Goal: Obtain resource: Download file/media

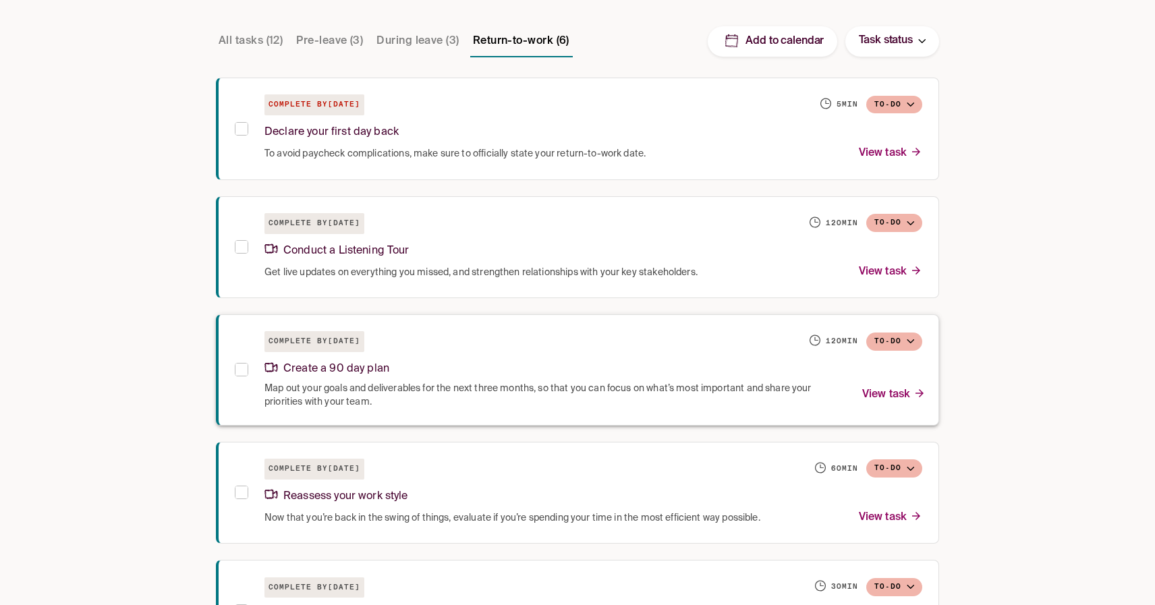
scroll to position [358, 0]
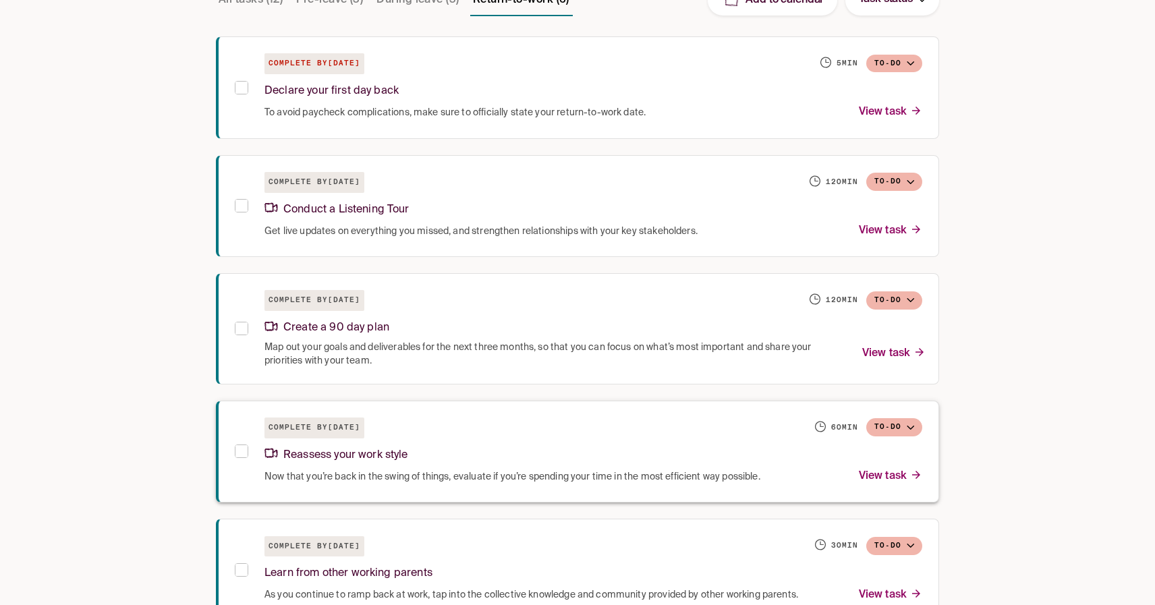
click at [482, 454] on div "Reassess your work style" at bounding box center [593, 453] width 658 height 29
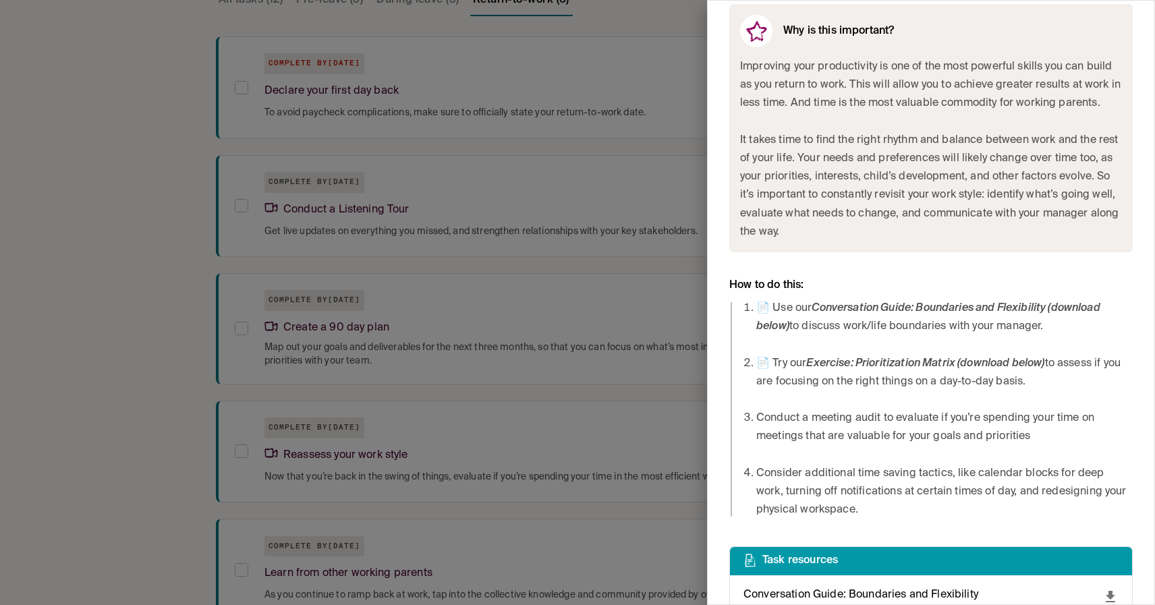
scroll to position [580, 0]
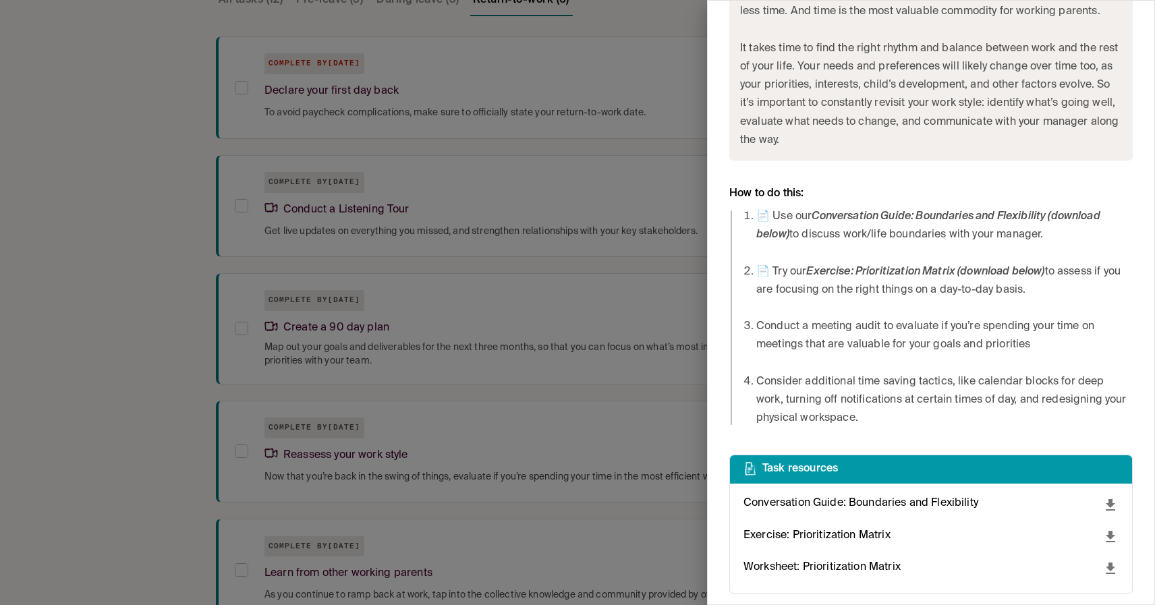
click at [1109, 572] on icon "download" at bounding box center [1110, 569] width 16 height 16
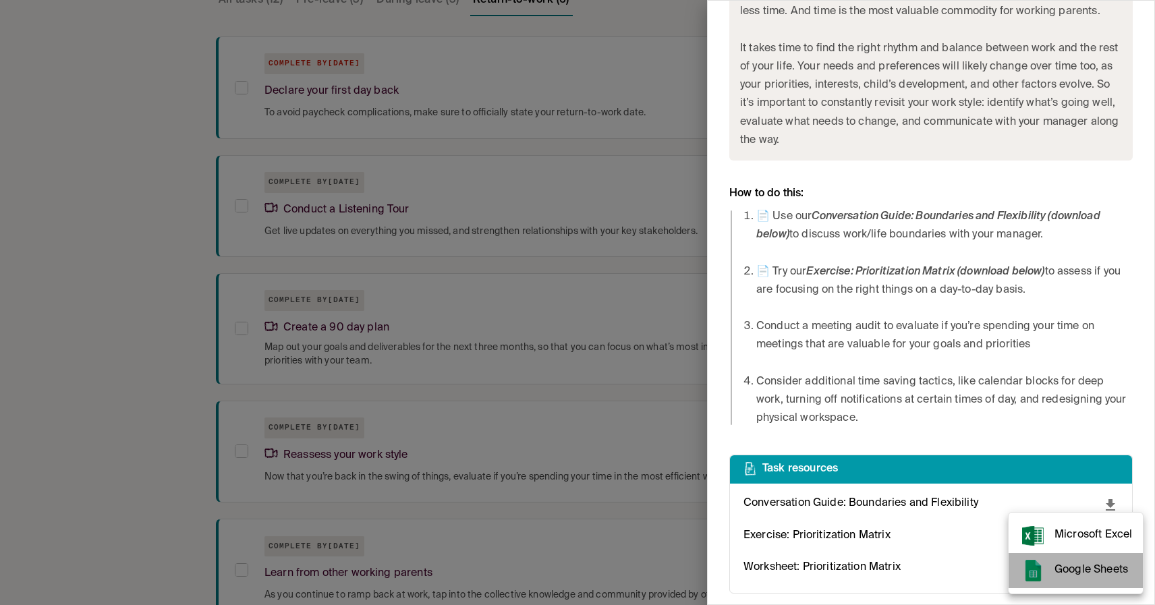
click at [1096, 567] on span "Google Sheets" at bounding box center [1094, 570] width 78 height 18
click at [118, 331] on div at bounding box center [577, 302] width 1155 height 605
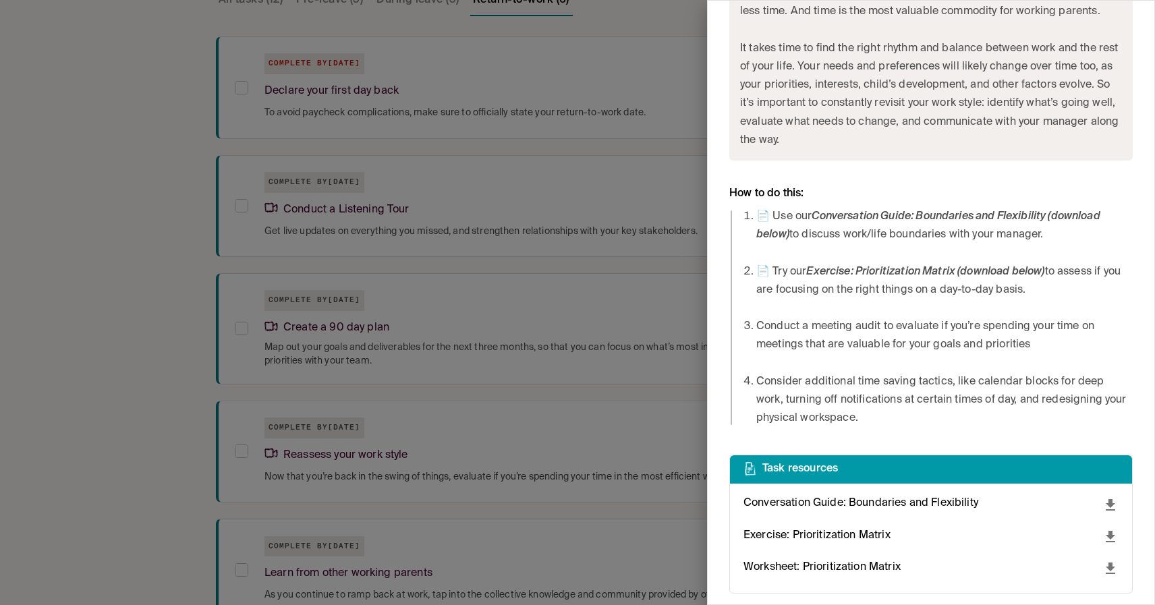
click at [528, 305] on div at bounding box center [577, 302] width 1155 height 605
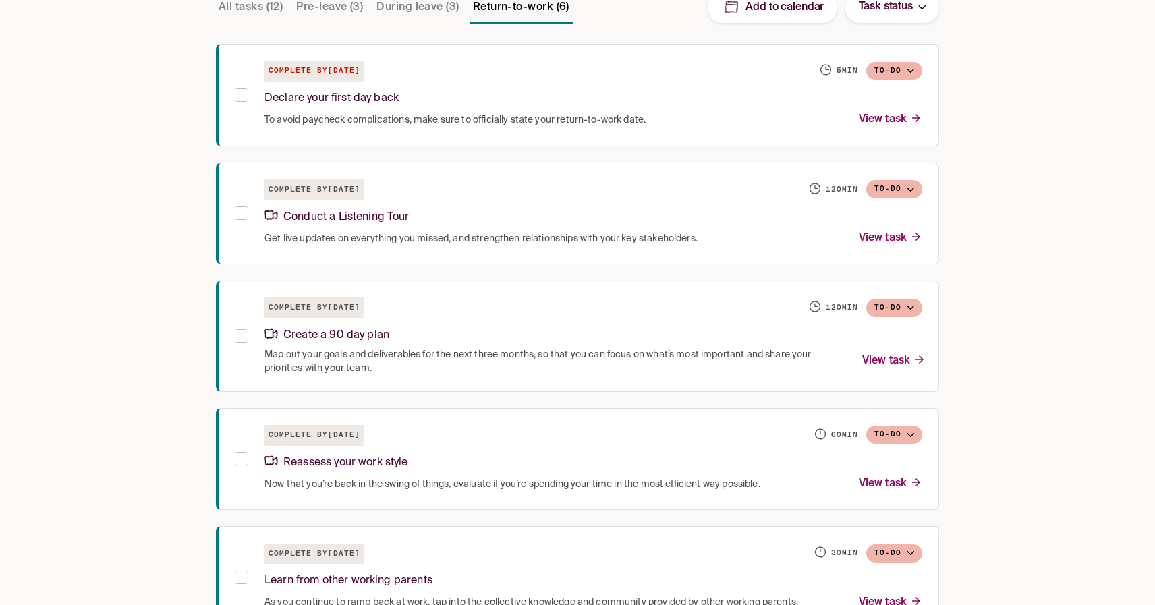
scroll to position [513, 0]
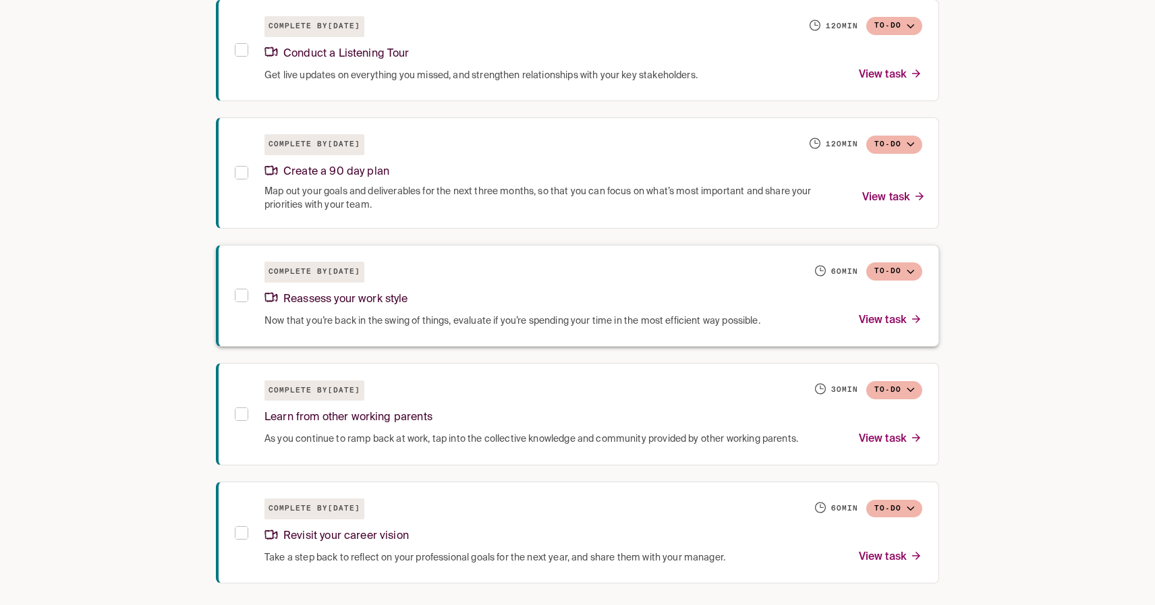
click at [870, 322] on p "View task" at bounding box center [890, 321] width 63 height 18
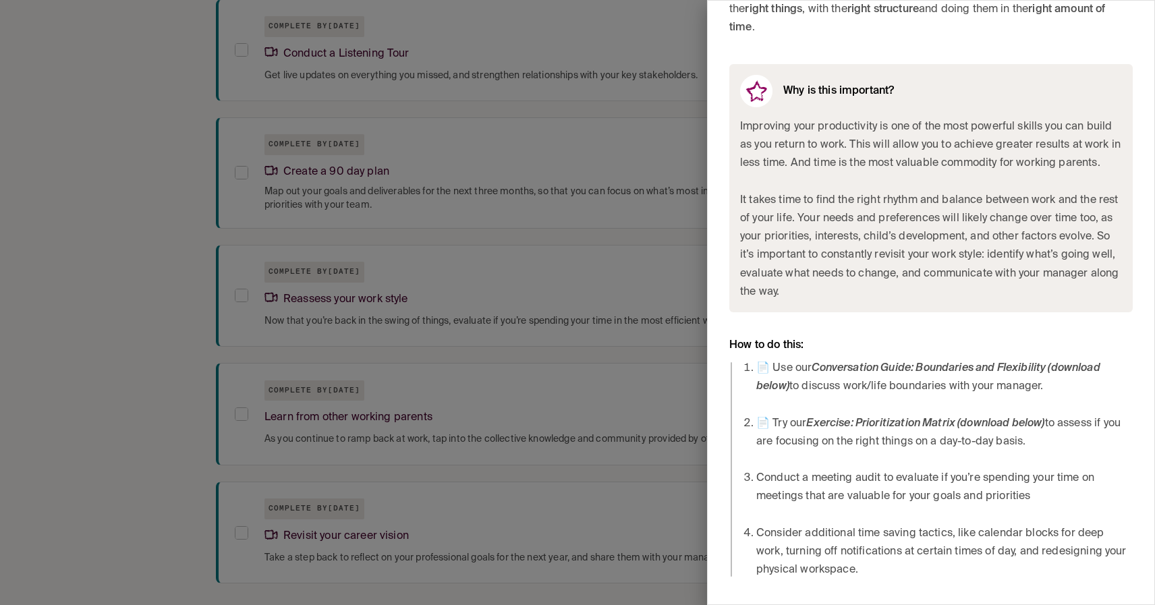
scroll to position [580, 0]
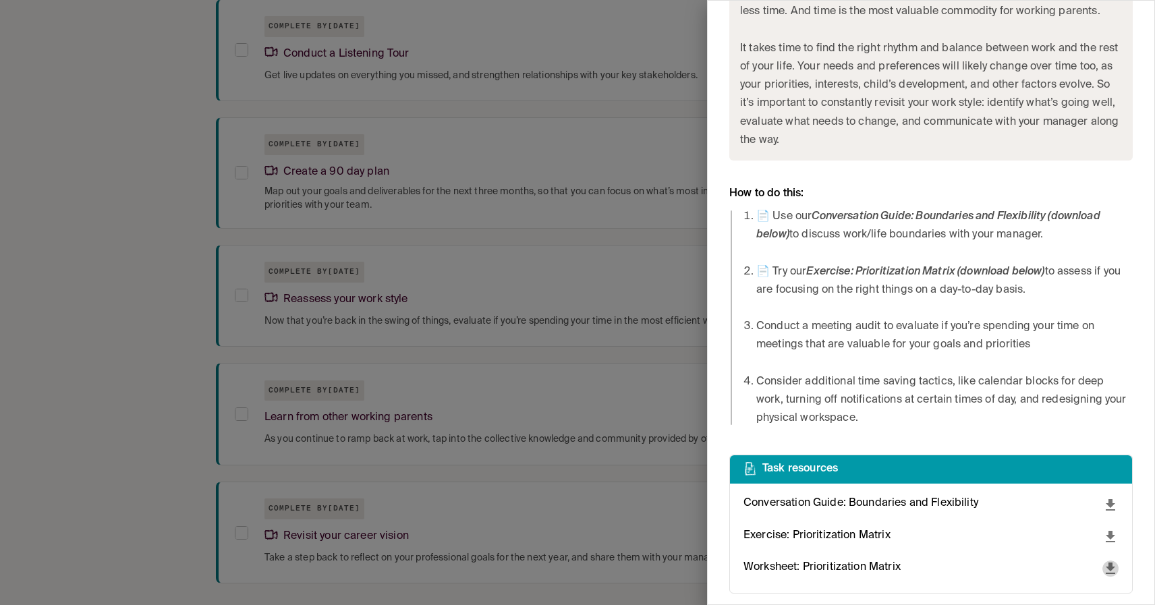
click at [1110, 565] on icon "download" at bounding box center [1110, 568] width 9 height 11
click at [945, 571] on div at bounding box center [577, 302] width 1155 height 605
click at [1108, 533] on icon "download" at bounding box center [1110, 537] width 16 height 16
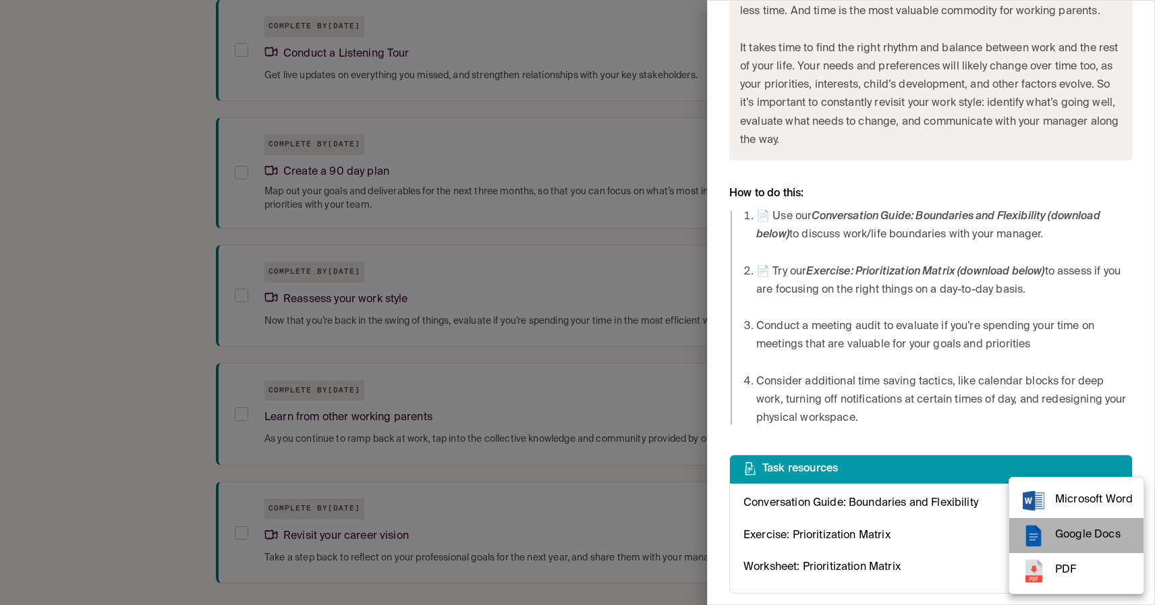
click at [1092, 538] on span "Google Docs" at bounding box center [1094, 535] width 78 height 18
click at [596, 179] on div at bounding box center [577, 302] width 1155 height 605
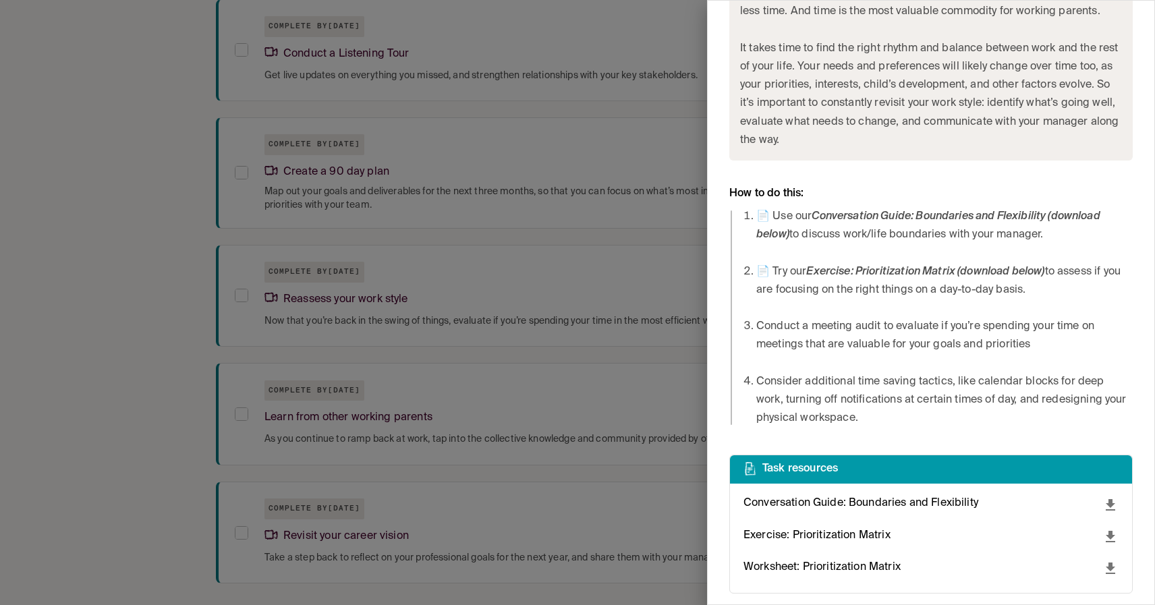
click at [596, 179] on div at bounding box center [577, 302] width 1155 height 605
